Goal: Information Seeking & Learning: Learn about a topic

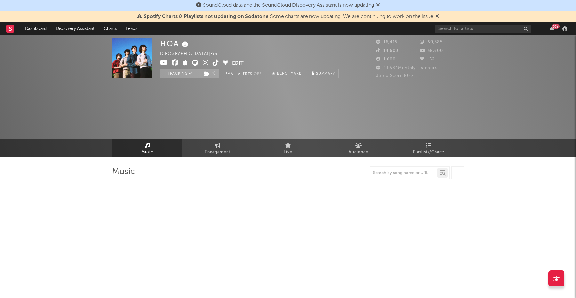
select select "6m"
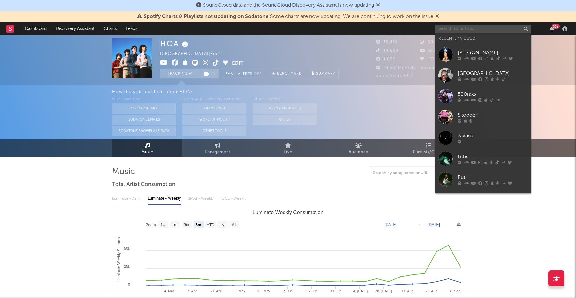
click at [451, 28] on input "text" at bounding box center [483, 29] width 96 height 8
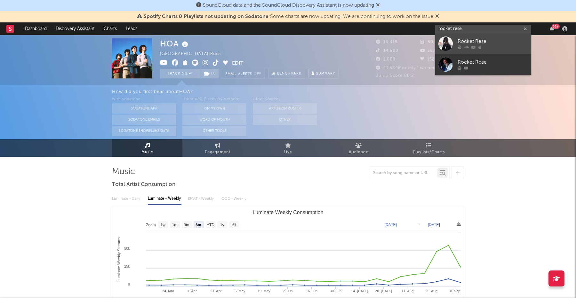
type input "rocket rese"
click at [484, 41] on div "Rocket Rese" at bounding box center [493, 42] width 70 height 8
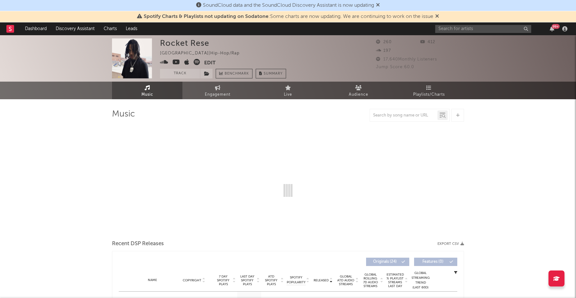
select select "1w"
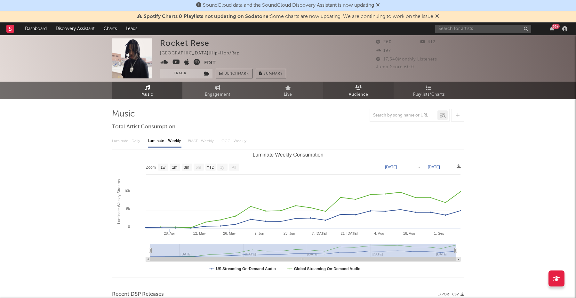
click at [355, 88] on icon at bounding box center [358, 87] width 7 height 5
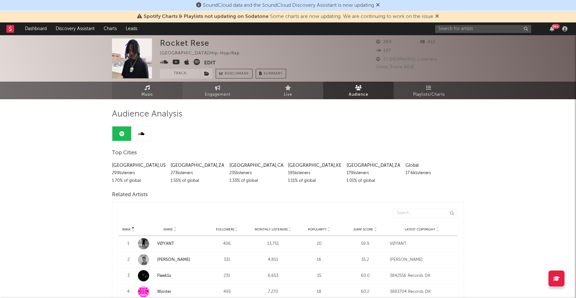
click at [158, 95] on link "Music" at bounding box center [147, 91] width 70 height 18
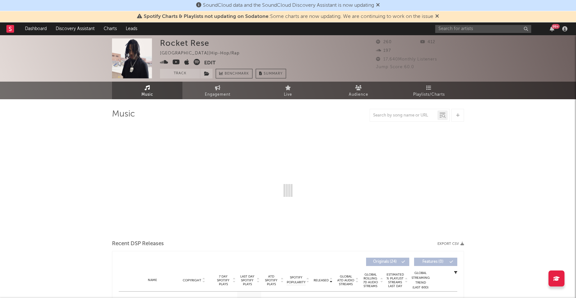
select select "1w"
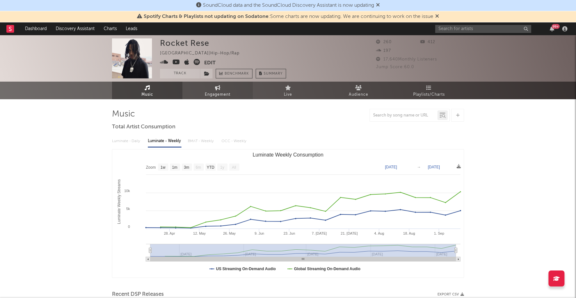
click at [213, 84] on link "Engagement" at bounding box center [217, 91] width 70 height 18
select select "1w"
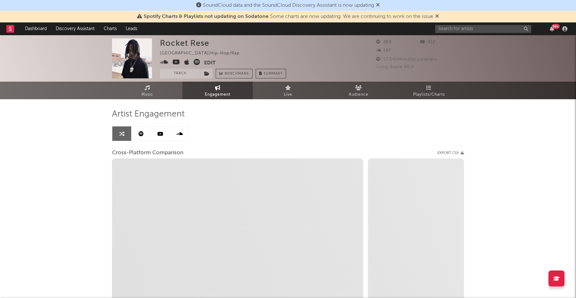
select select "1m"
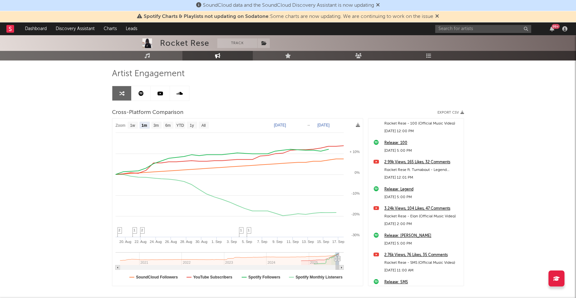
scroll to position [398, 0]
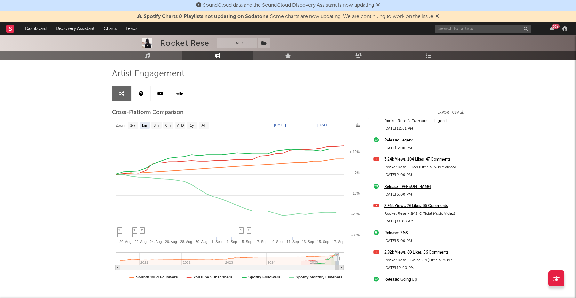
click at [439, 15] on icon at bounding box center [437, 15] width 4 height 5
